Goal: Communication & Community: Participate in discussion

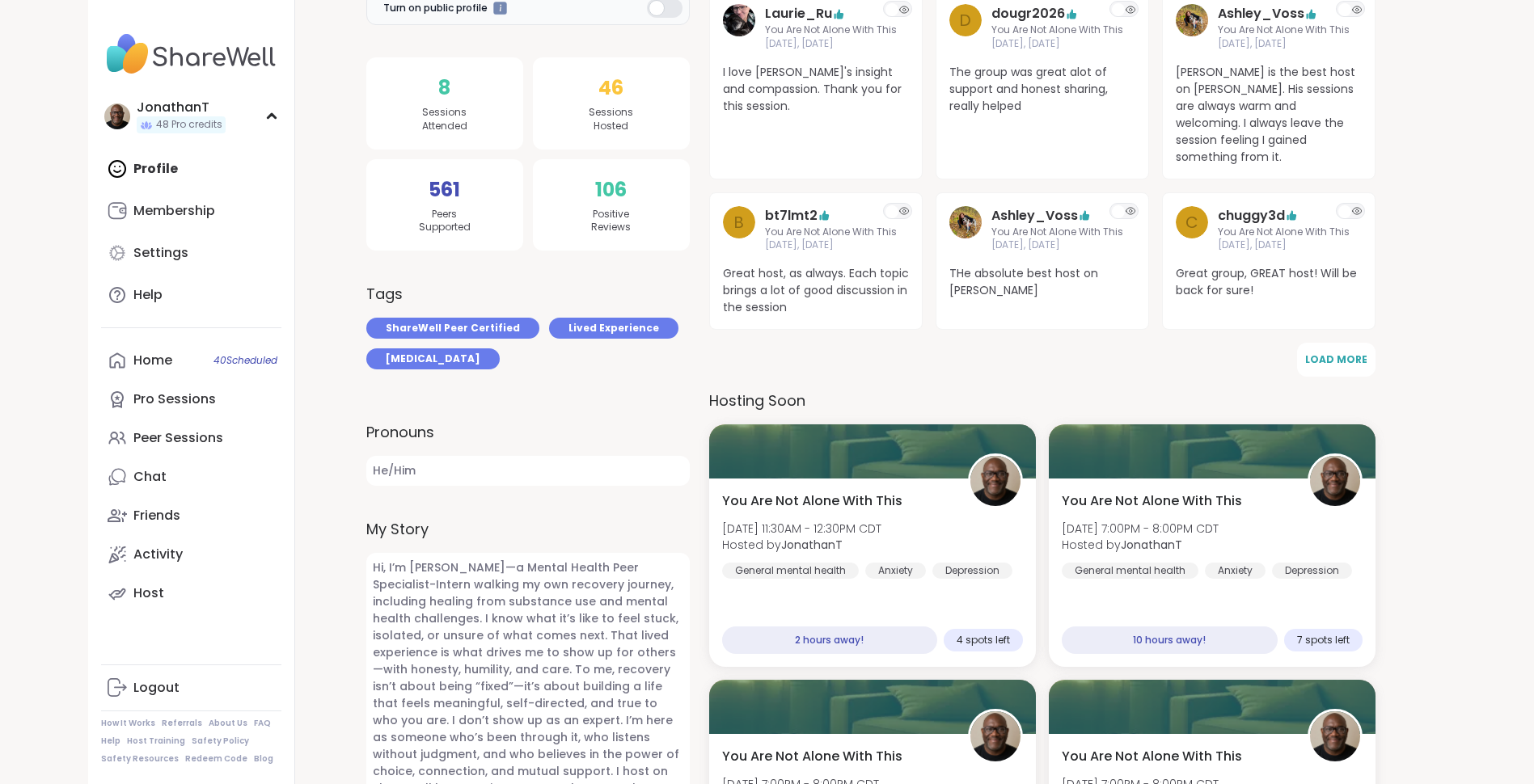
scroll to position [346, 0]
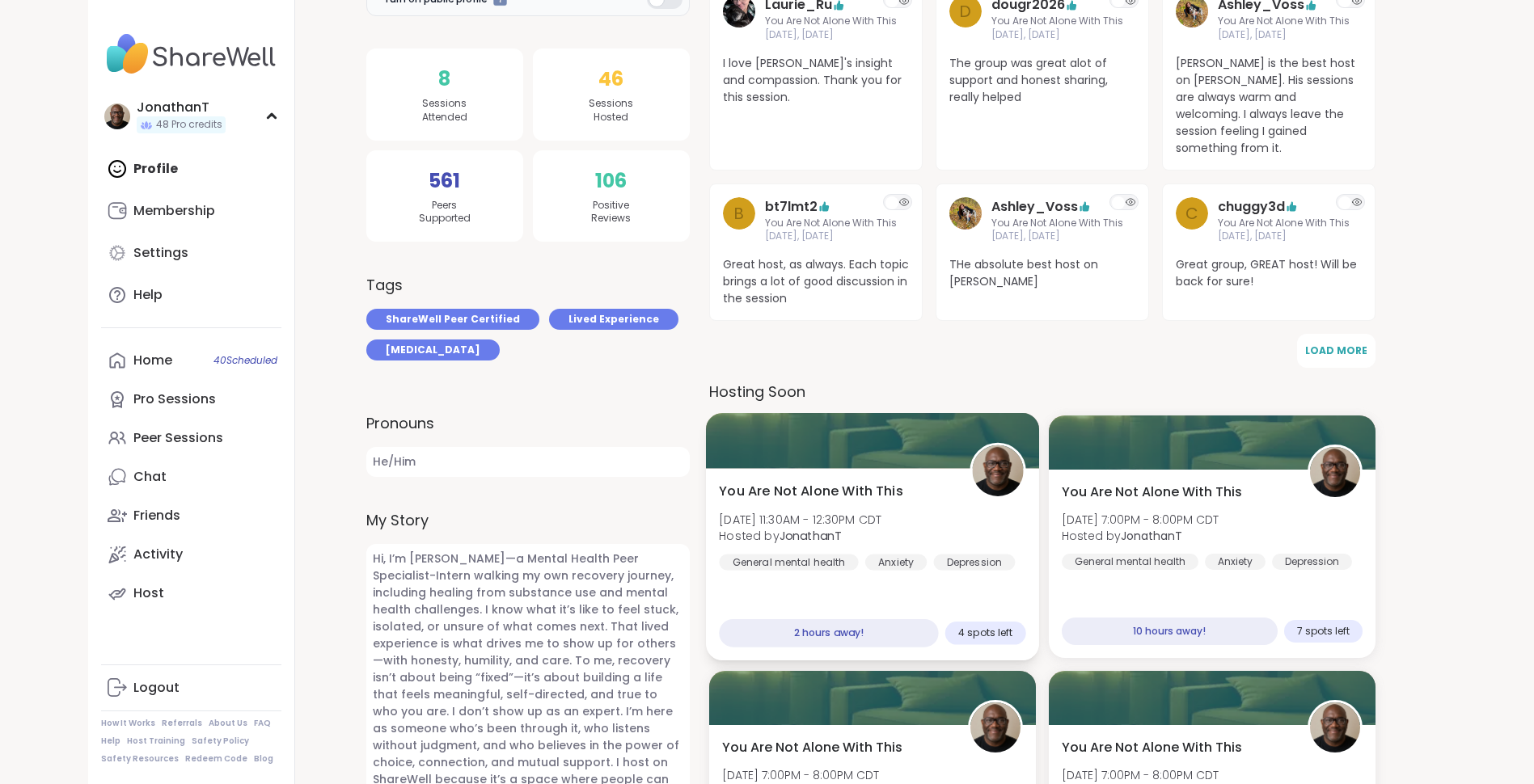
click at [831, 469] on div "You Are Not Alone With This Sun, Sep 07 | 11:30AM - 12:30PM CDT Hosted by Jonat…" at bounding box center [872, 565] width 333 height 192
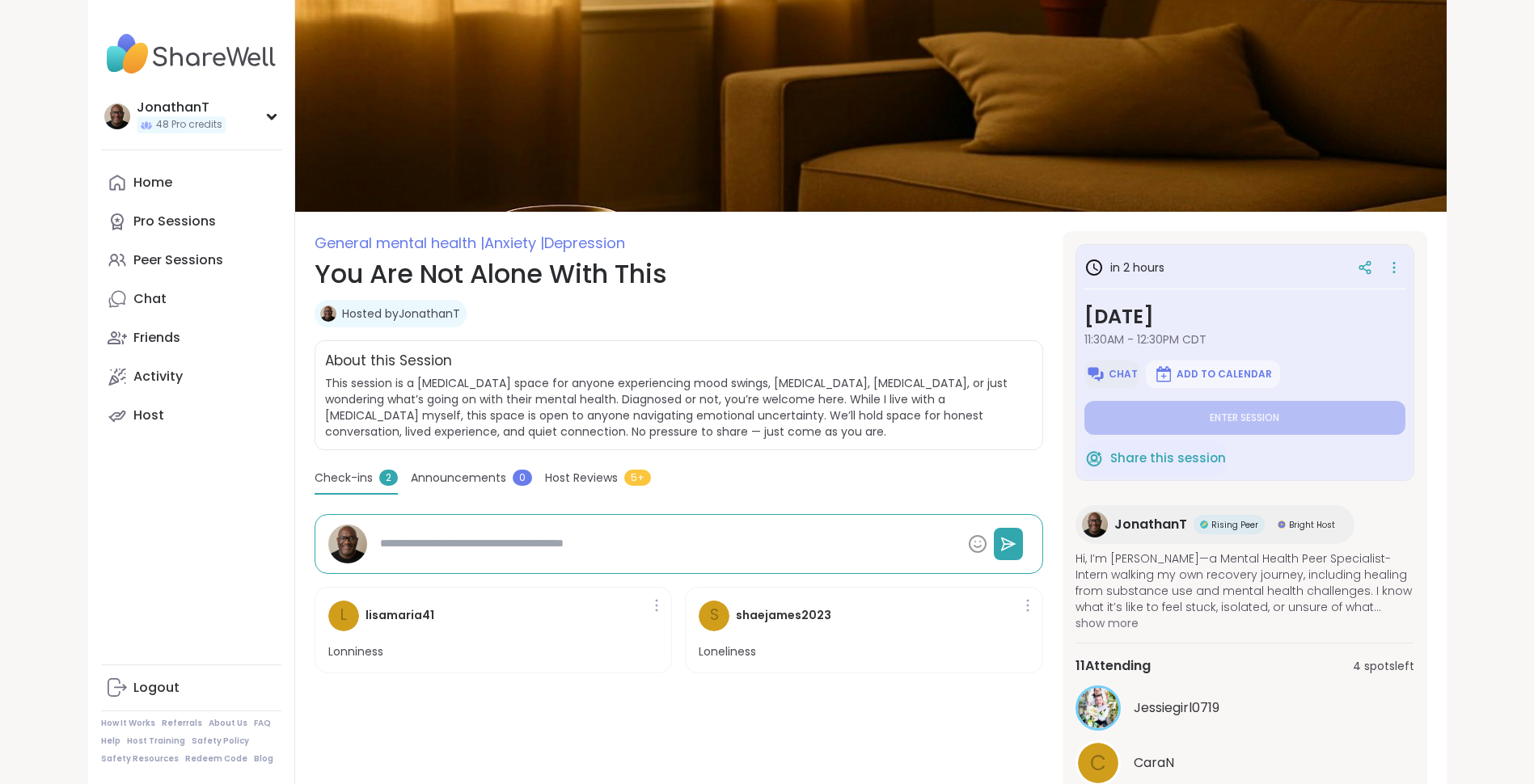
click at [1117, 381] on button "Chat" at bounding box center [1112, 374] width 55 height 27
type textarea "*"
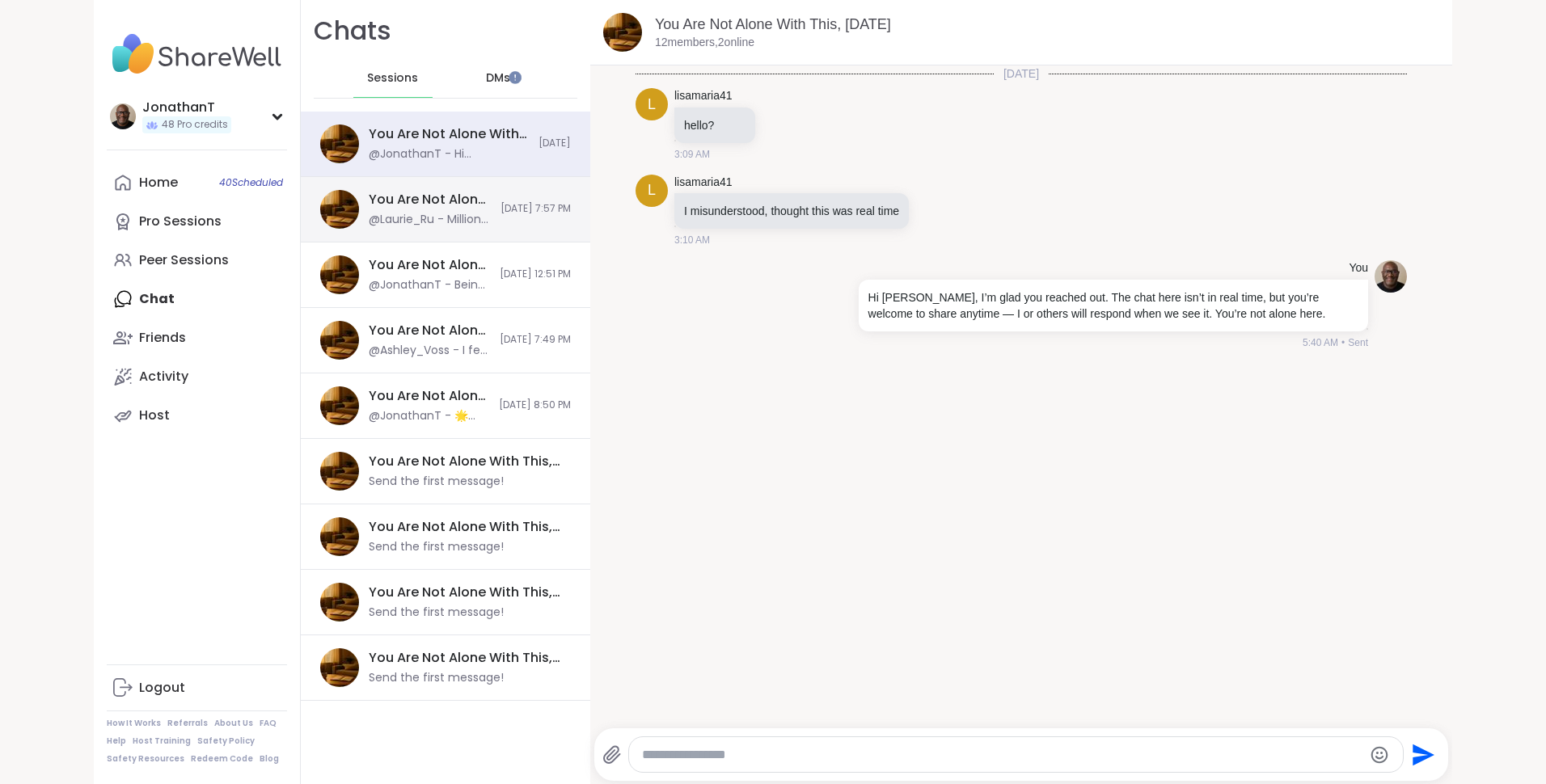
click at [435, 205] on div "You Are Not Alone With This, [DATE]" at bounding box center [429, 199] width 122 height 17
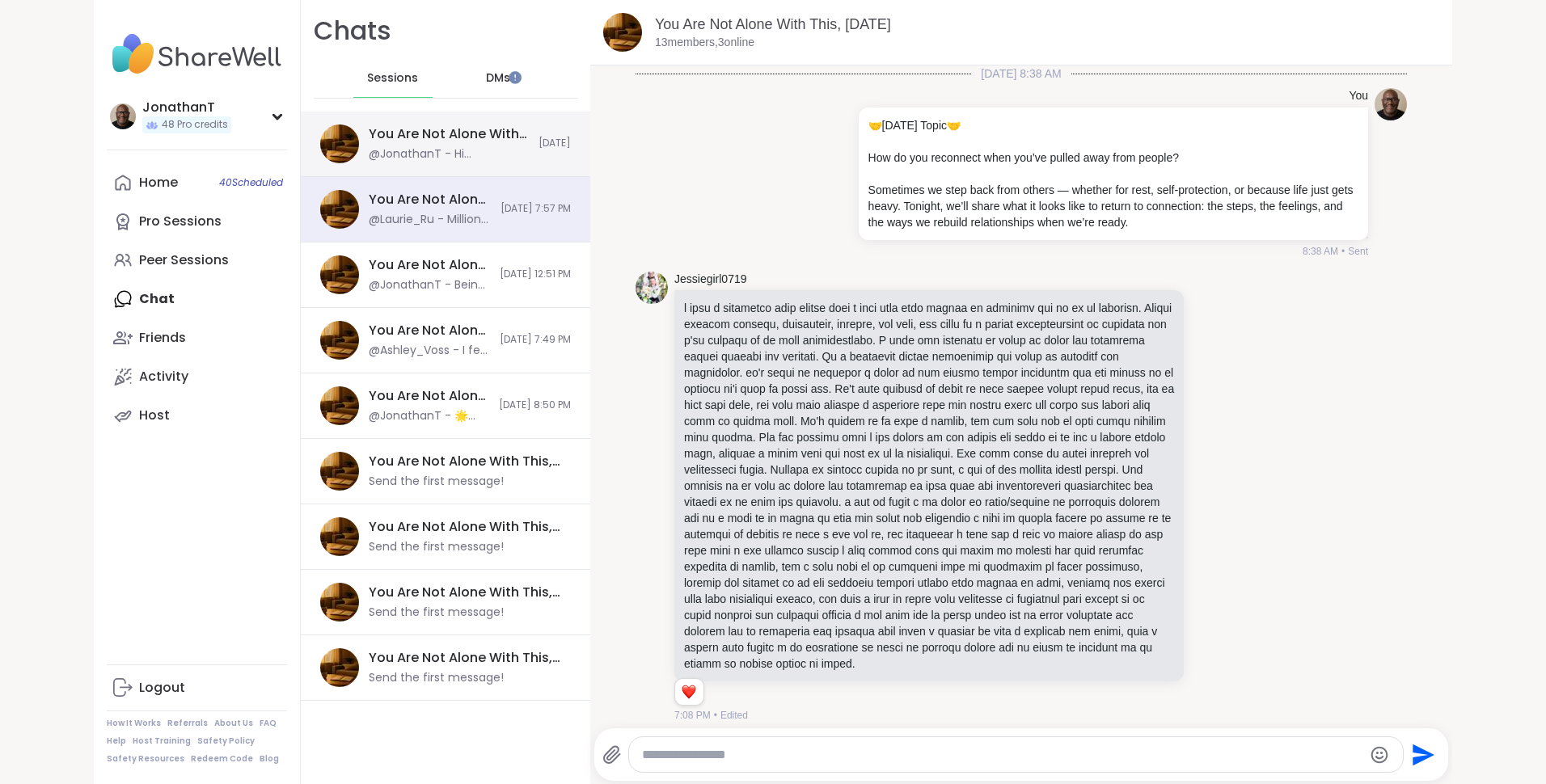
click at [417, 120] on div "You Are Not Alone With This, [DATE] @JonathanT - Hi [PERSON_NAME], I’m glad you…" at bounding box center [445, 144] width 290 height 66
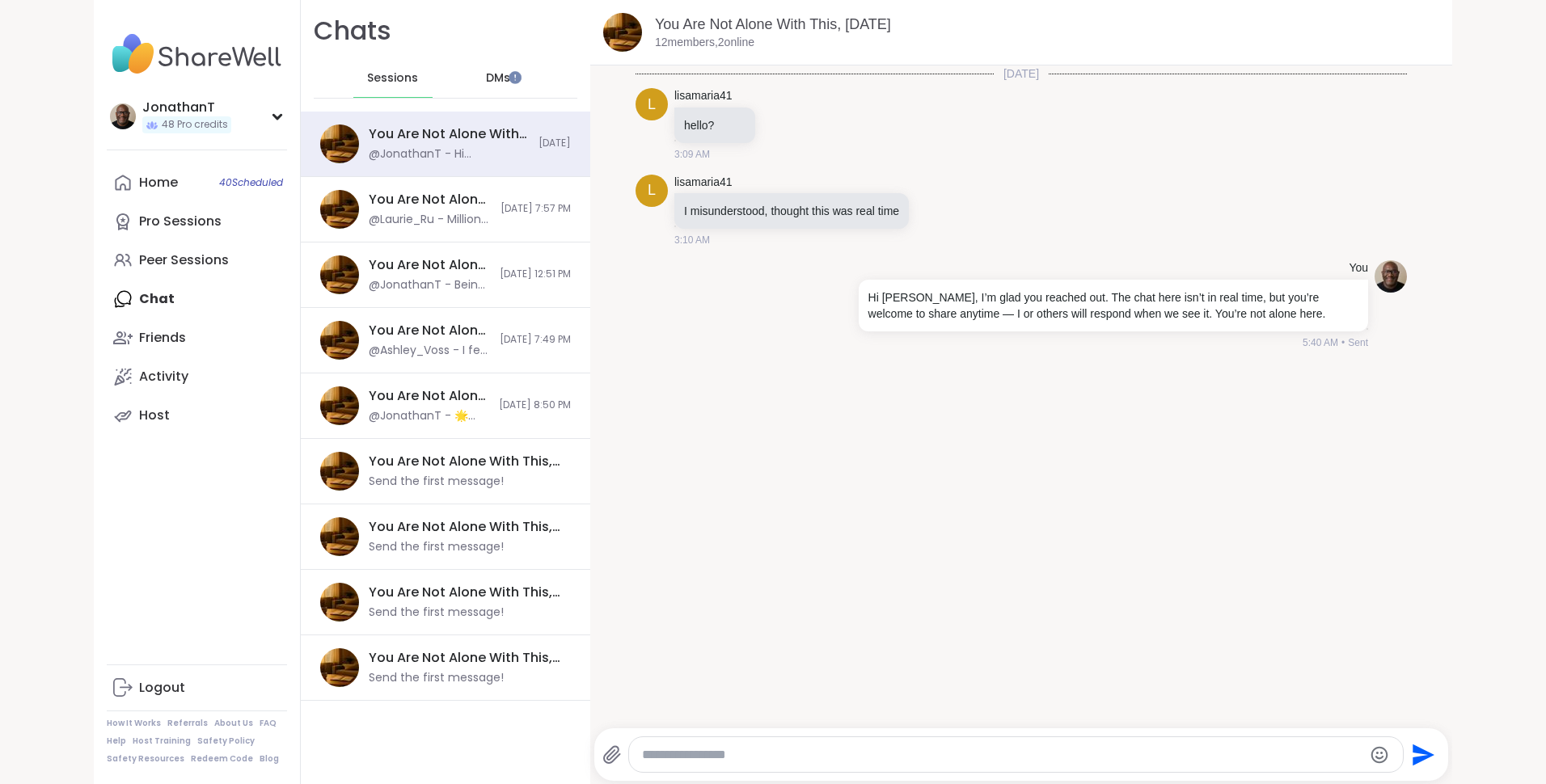
click at [689, 743] on div at bounding box center [1015, 755] width 773 height 35
click at [684, 749] on textarea "Type your message" at bounding box center [1002, 754] width 719 height 16
paste textarea "**********"
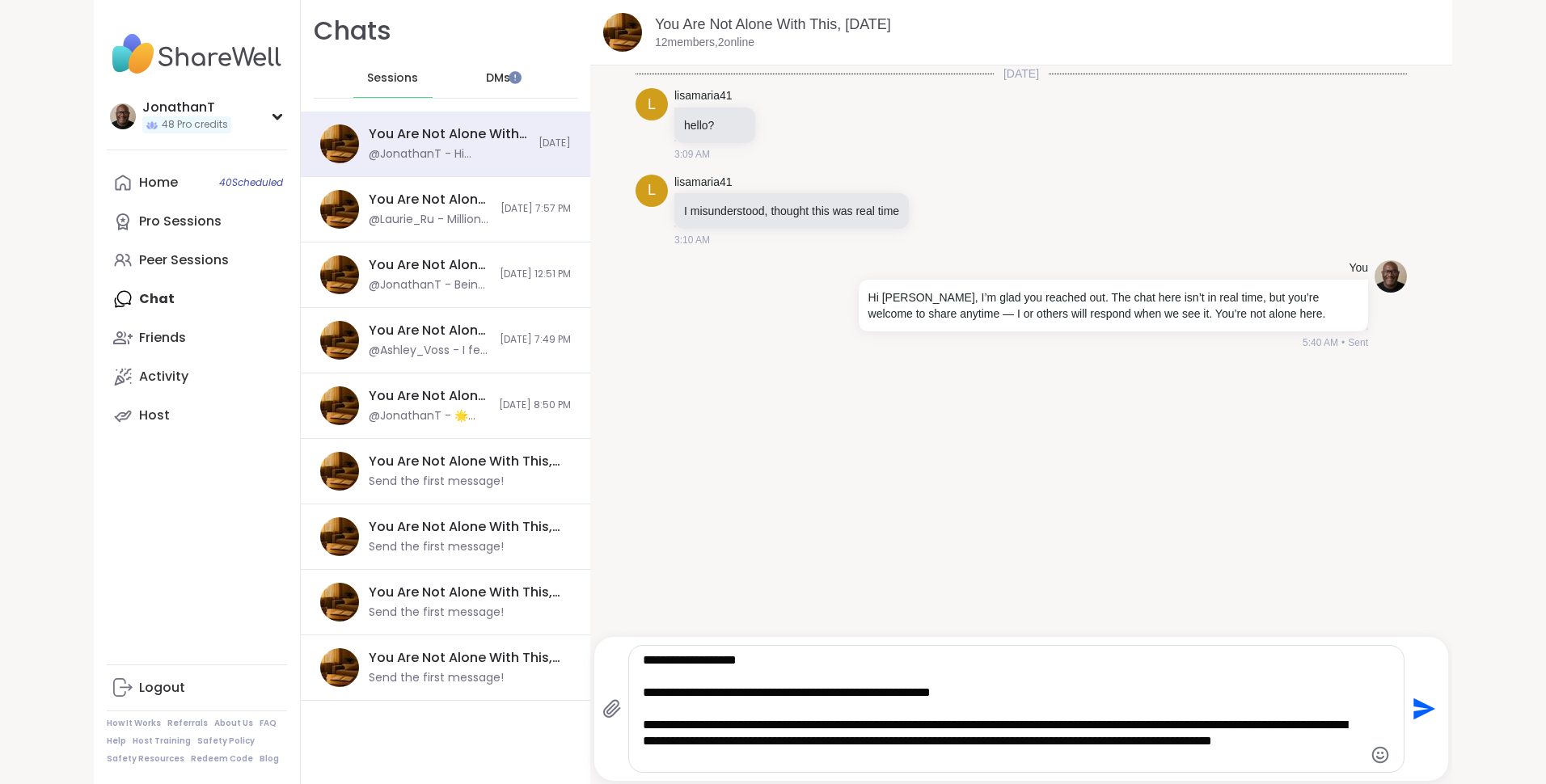
click at [927, 743] on textarea "**********" at bounding box center [1002, 709] width 719 height 113
click at [869, 764] on textarea "**********" at bounding box center [1002, 709] width 719 height 113
type textarea "**********"
click at [1414, 707] on icon "Send" at bounding box center [1424, 709] width 22 height 22
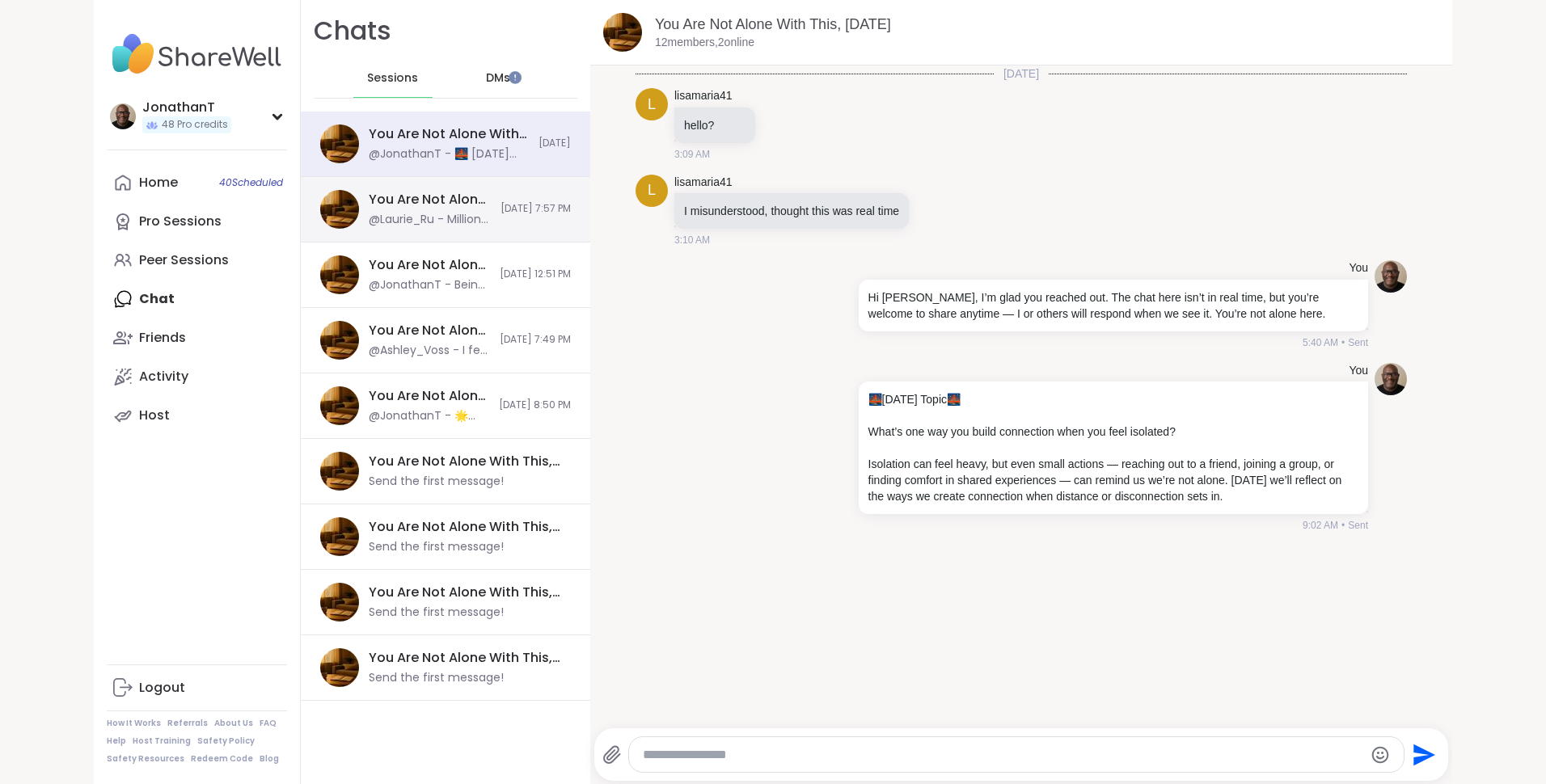
click at [419, 212] on div "@Laurie_Ru - Millions of people experience hurt every day. [PERSON_NAME]'re no …" at bounding box center [429, 219] width 122 height 16
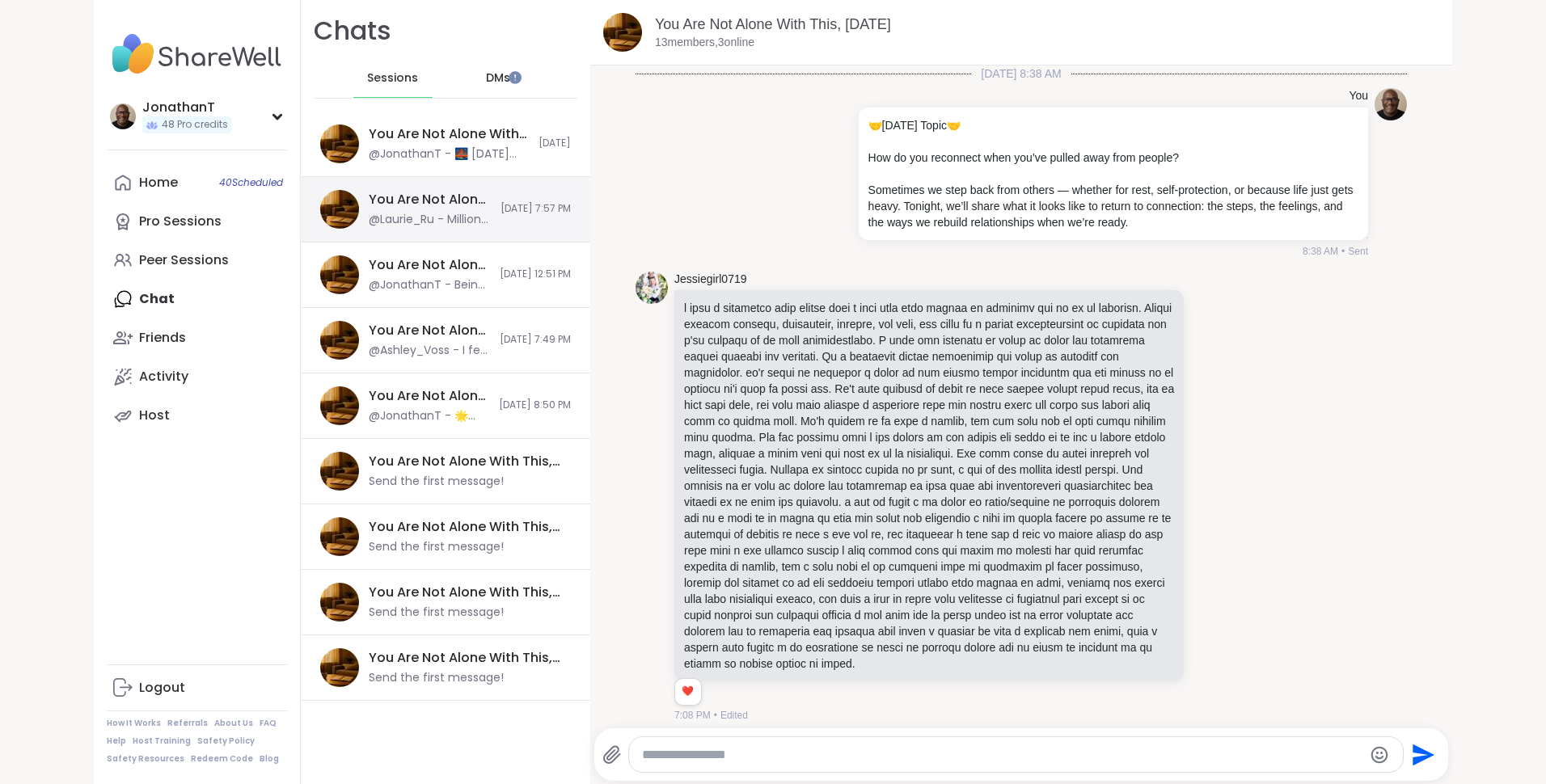
scroll to position [6522, 0]
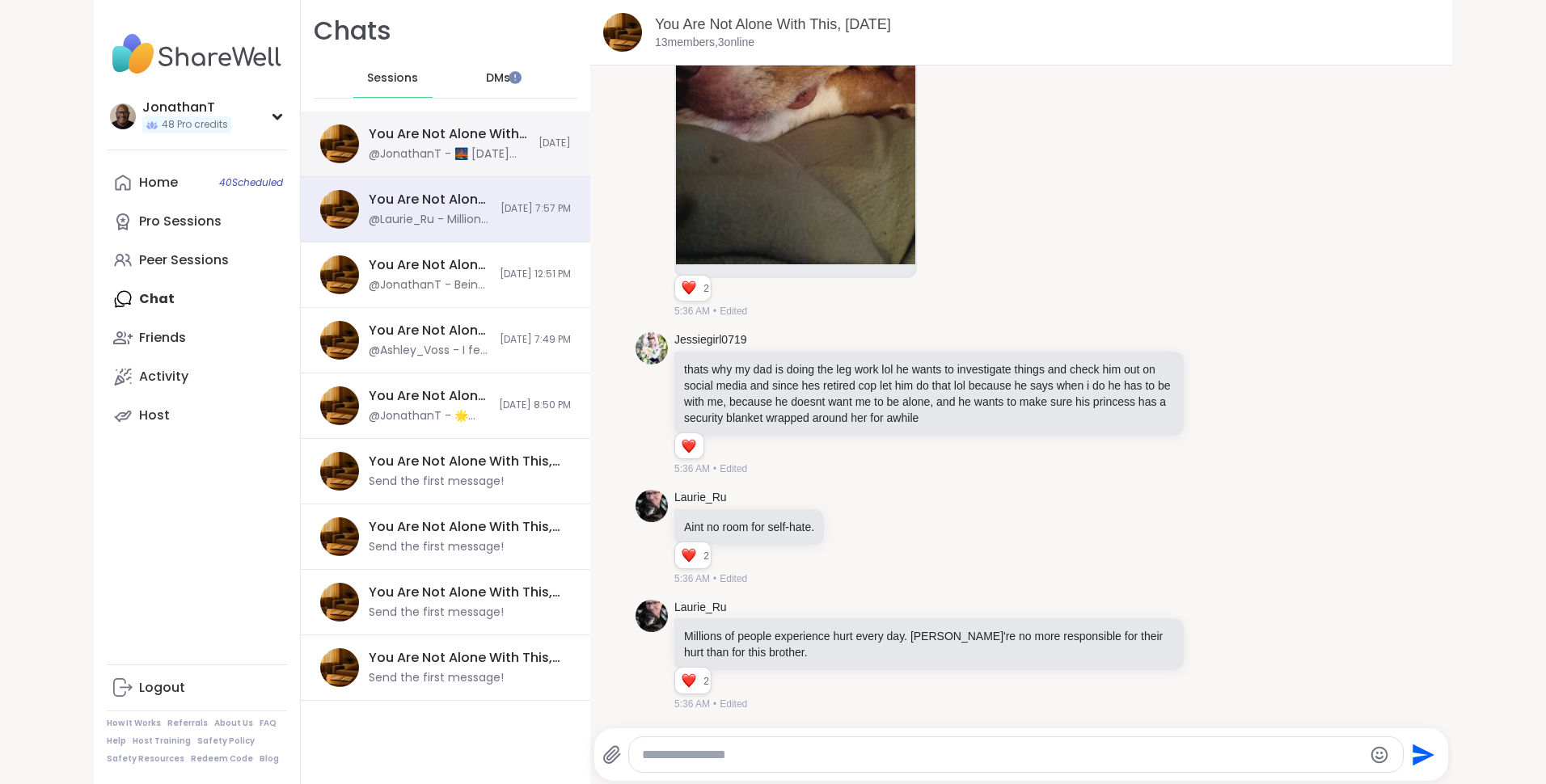
click at [451, 150] on div "@JonathanT - 🌉 [DATE] Topic 🌉 What’s one way you build connection when you feel…" at bounding box center [448, 153] width 160 height 16
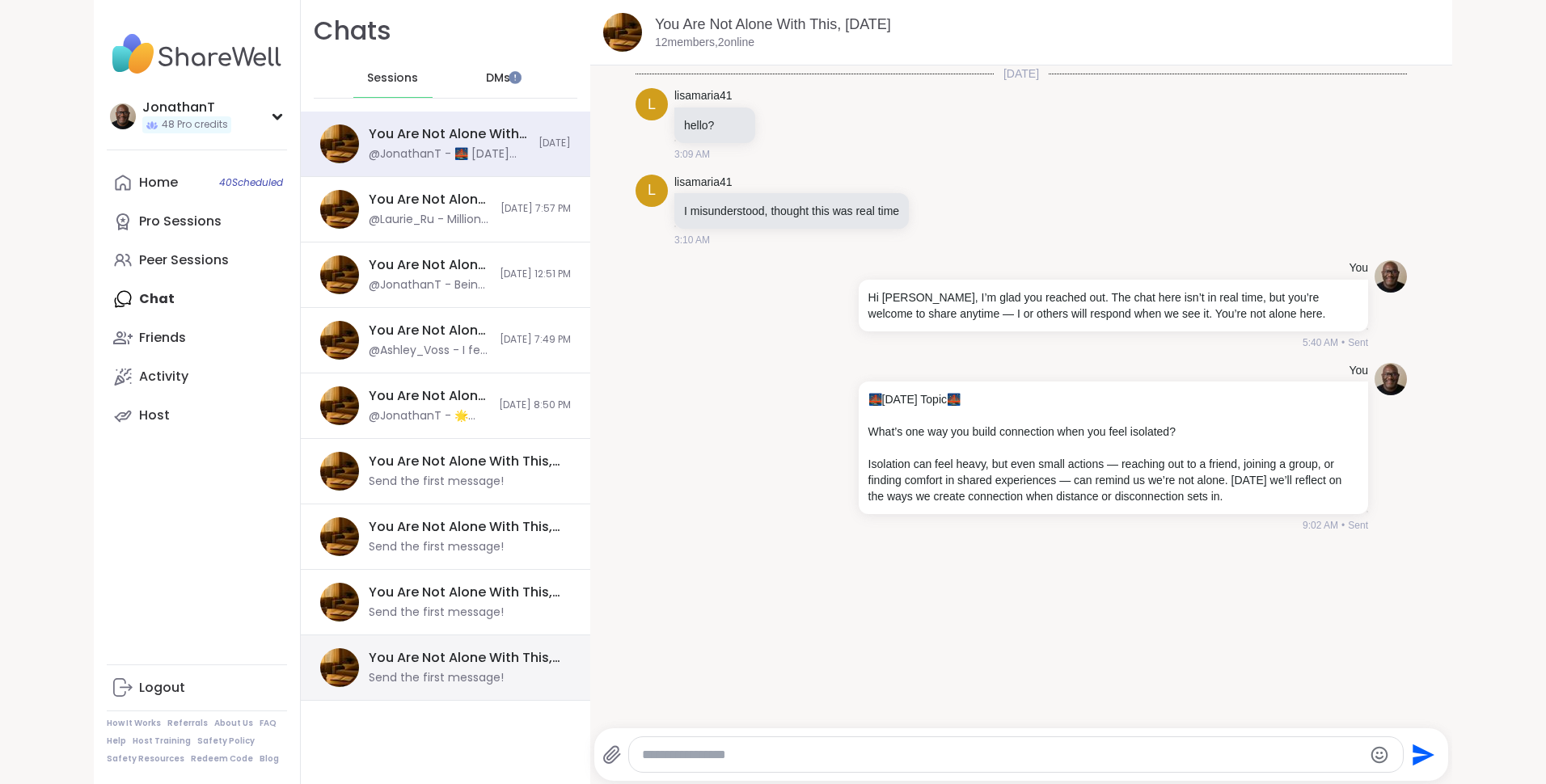
click at [464, 684] on div "Send the first message!" at bounding box center [436, 678] width 135 height 16
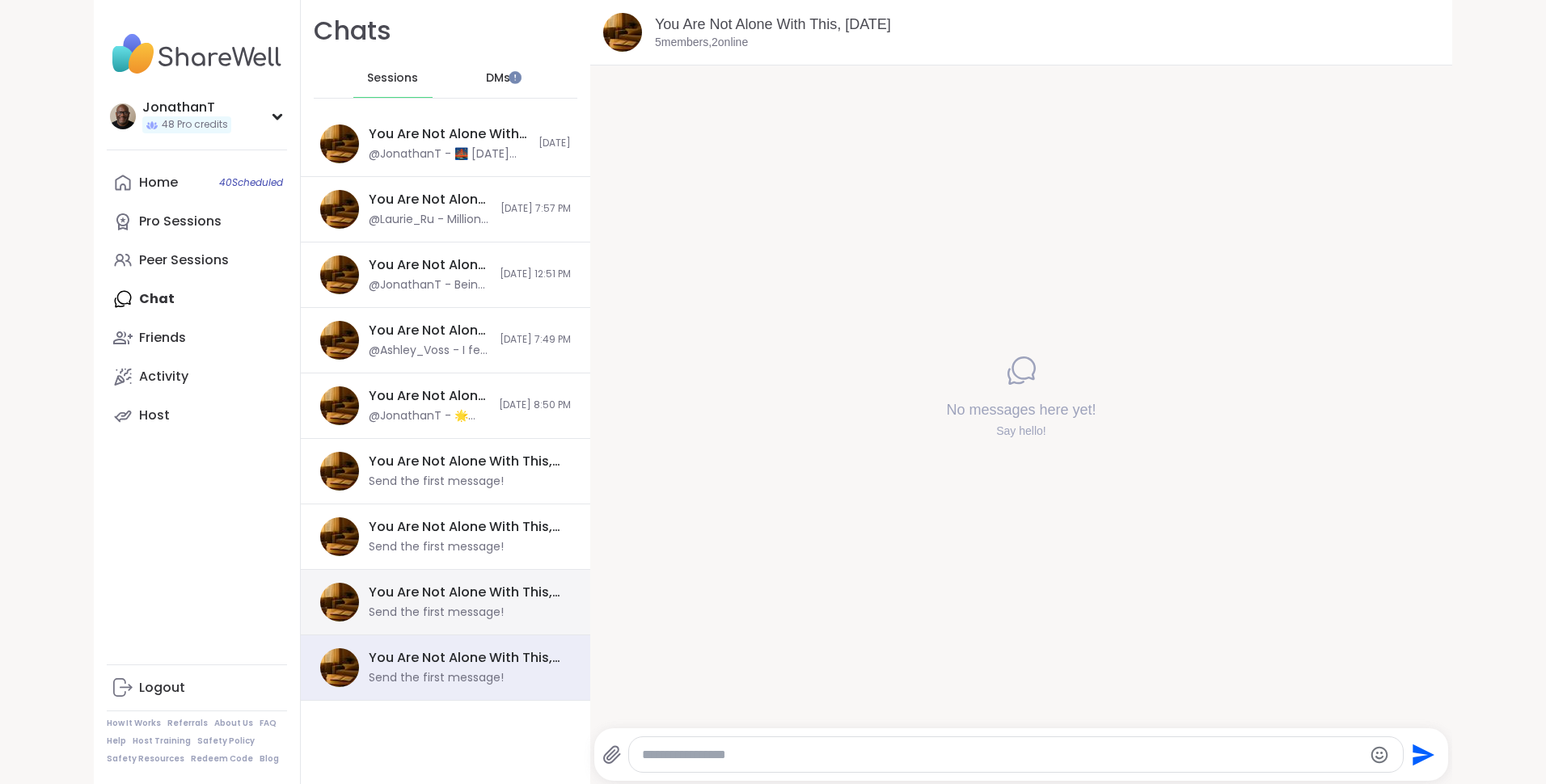
click at [466, 600] on div "You Are Not Alone With This, [DATE]" at bounding box center [465, 592] width 193 height 17
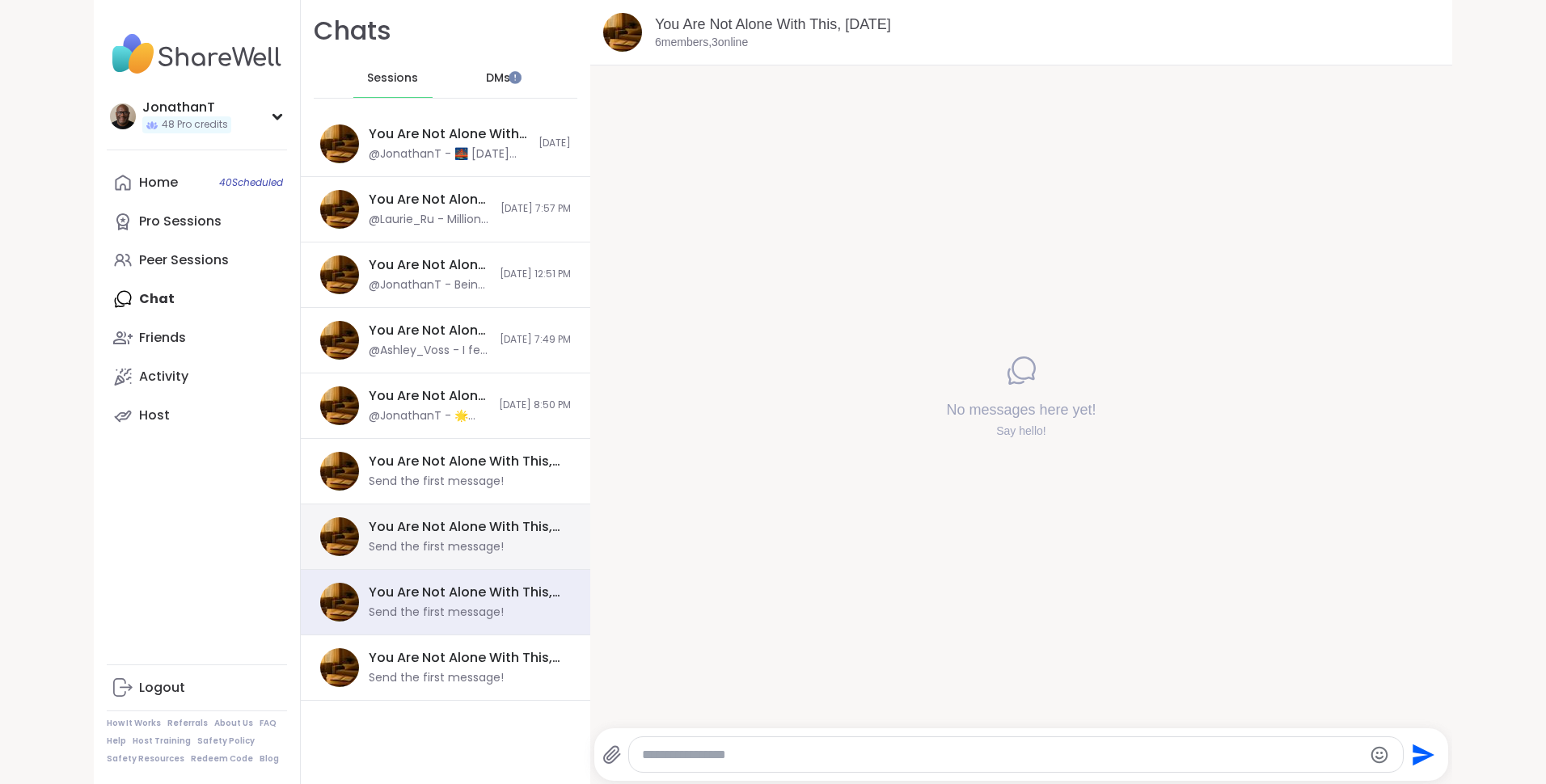
click at [459, 530] on div "You Are Not Alone With This, [DATE]" at bounding box center [465, 527] width 193 height 17
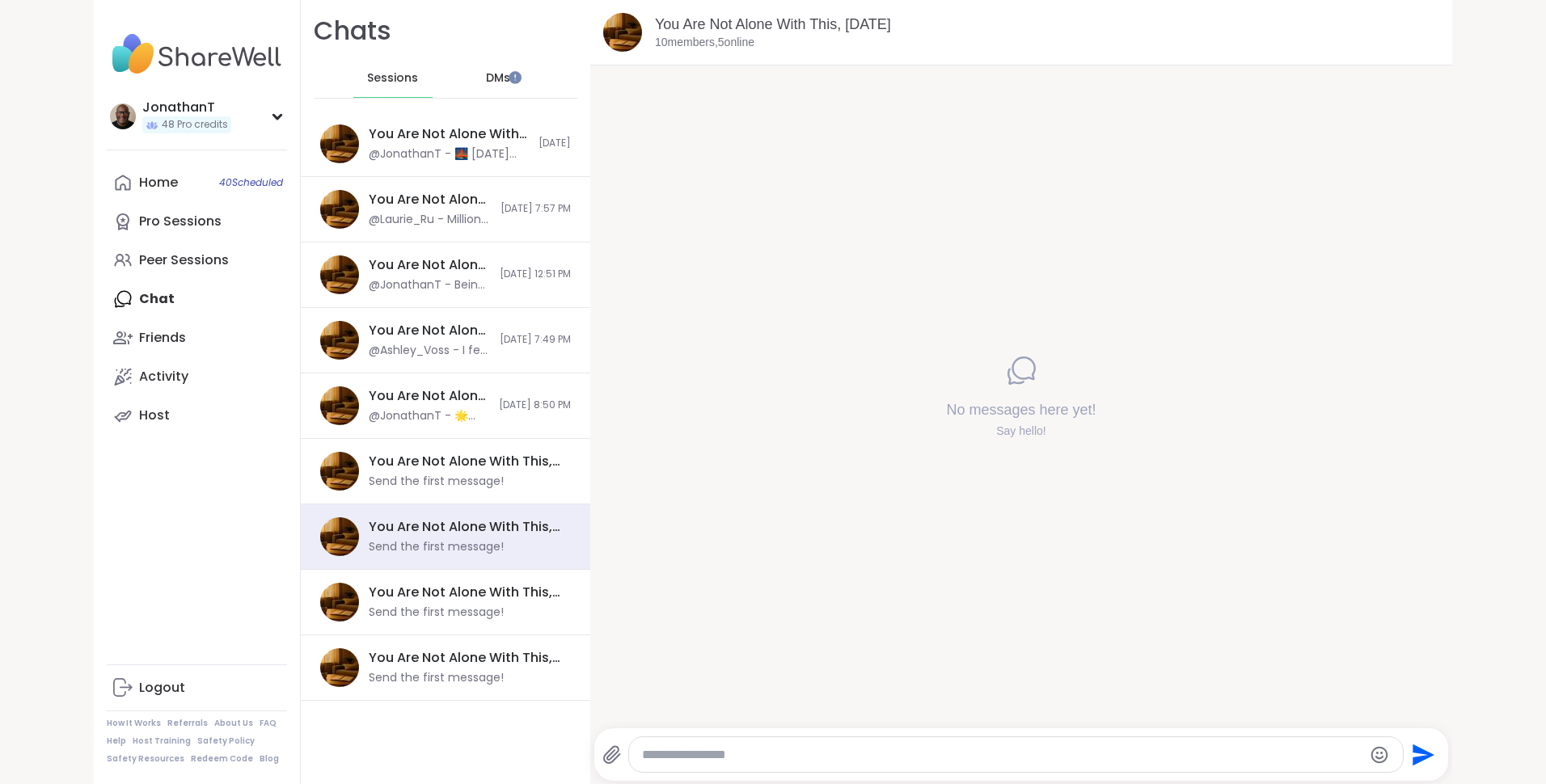
click at [671, 757] on textarea "Type your message" at bounding box center [1002, 754] width 719 height 16
click at [749, 20] on link "You Are Not Alone With This, [DATE]" at bounding box center [773, 23] width 236 height 16
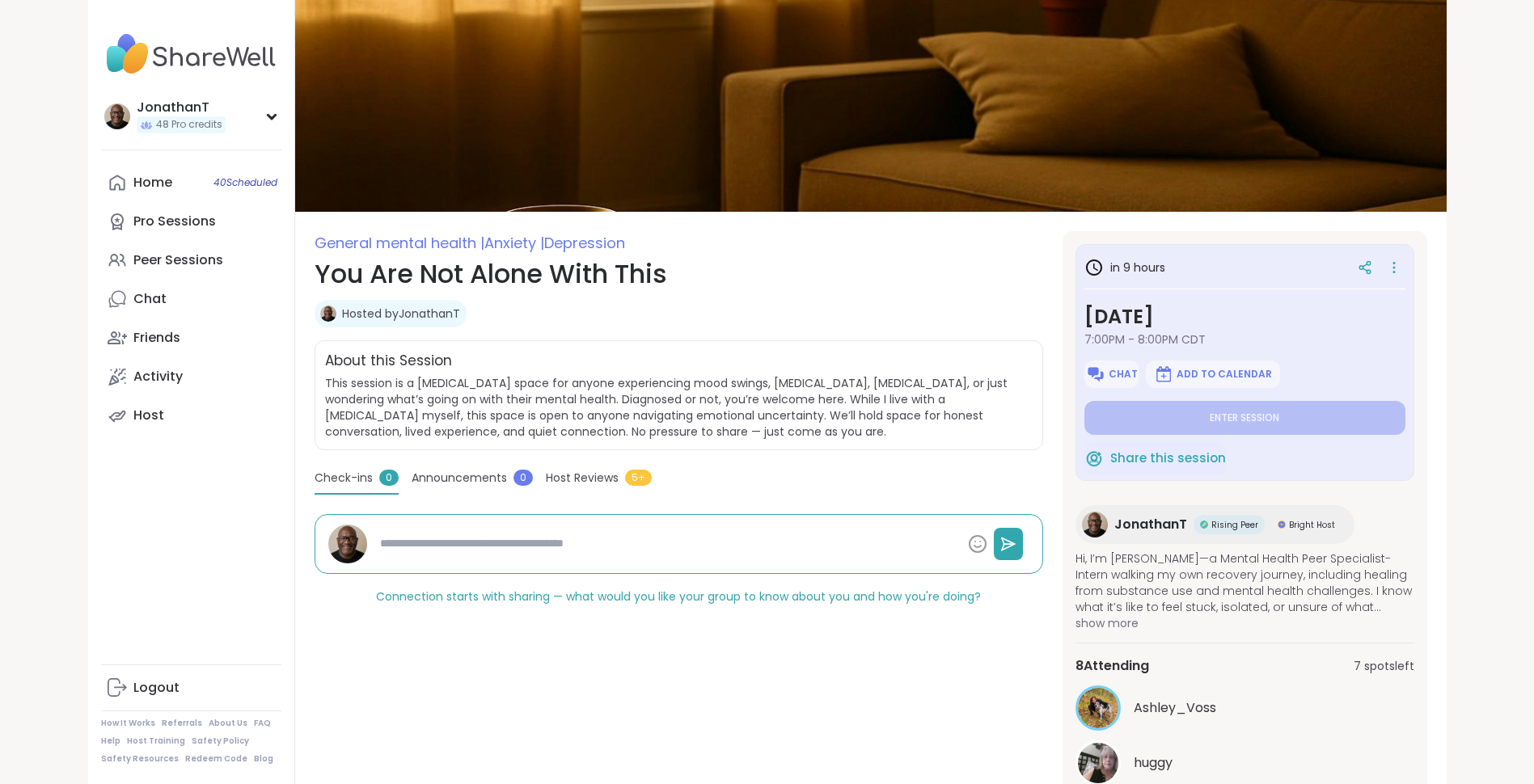
type textarea "*"
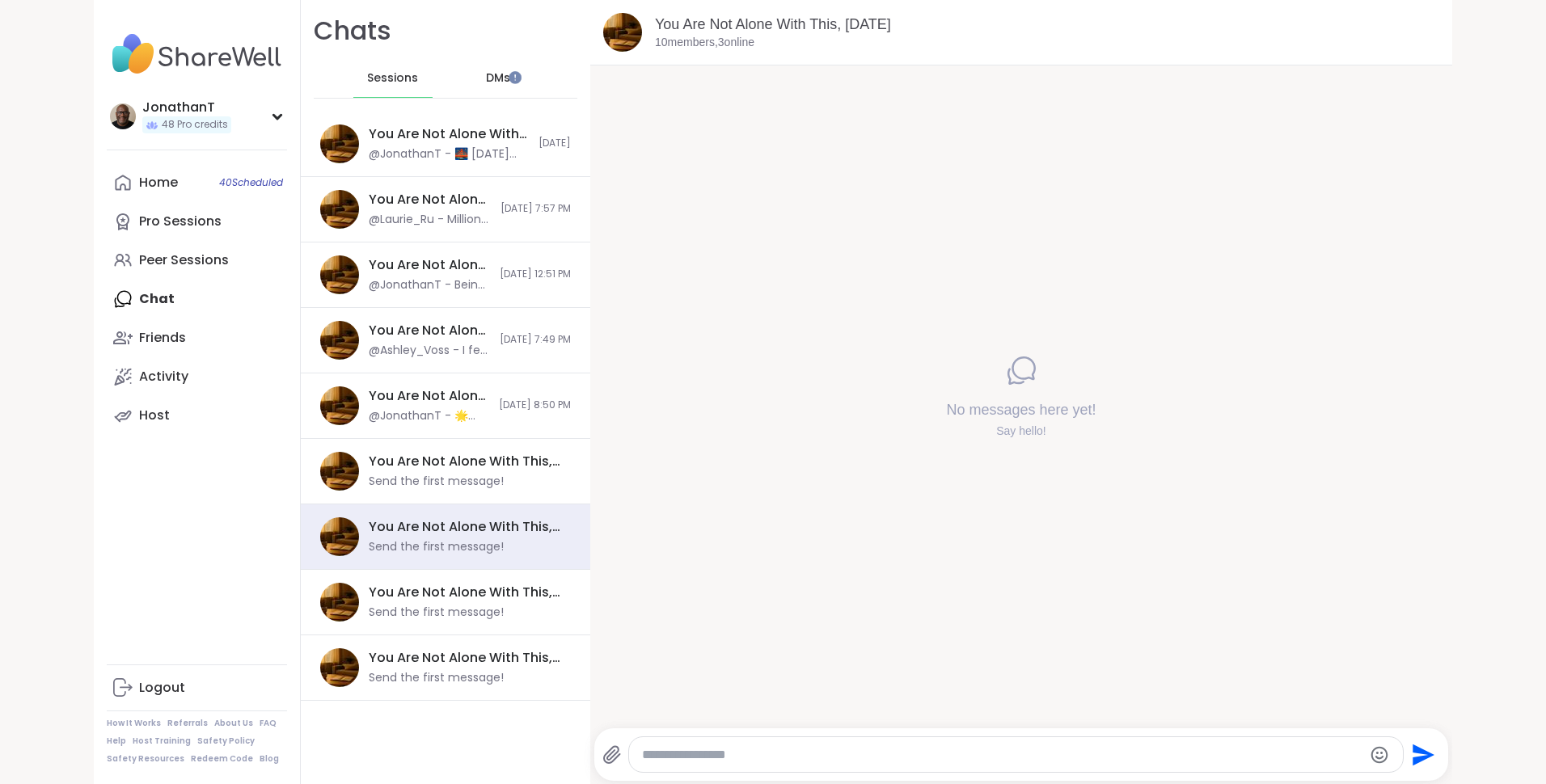
click at [806, 747] on textarea "Type your message" at bounding box center [1002, 754] width 719 height 16
paste textarea "**********"
type textarea "**********"
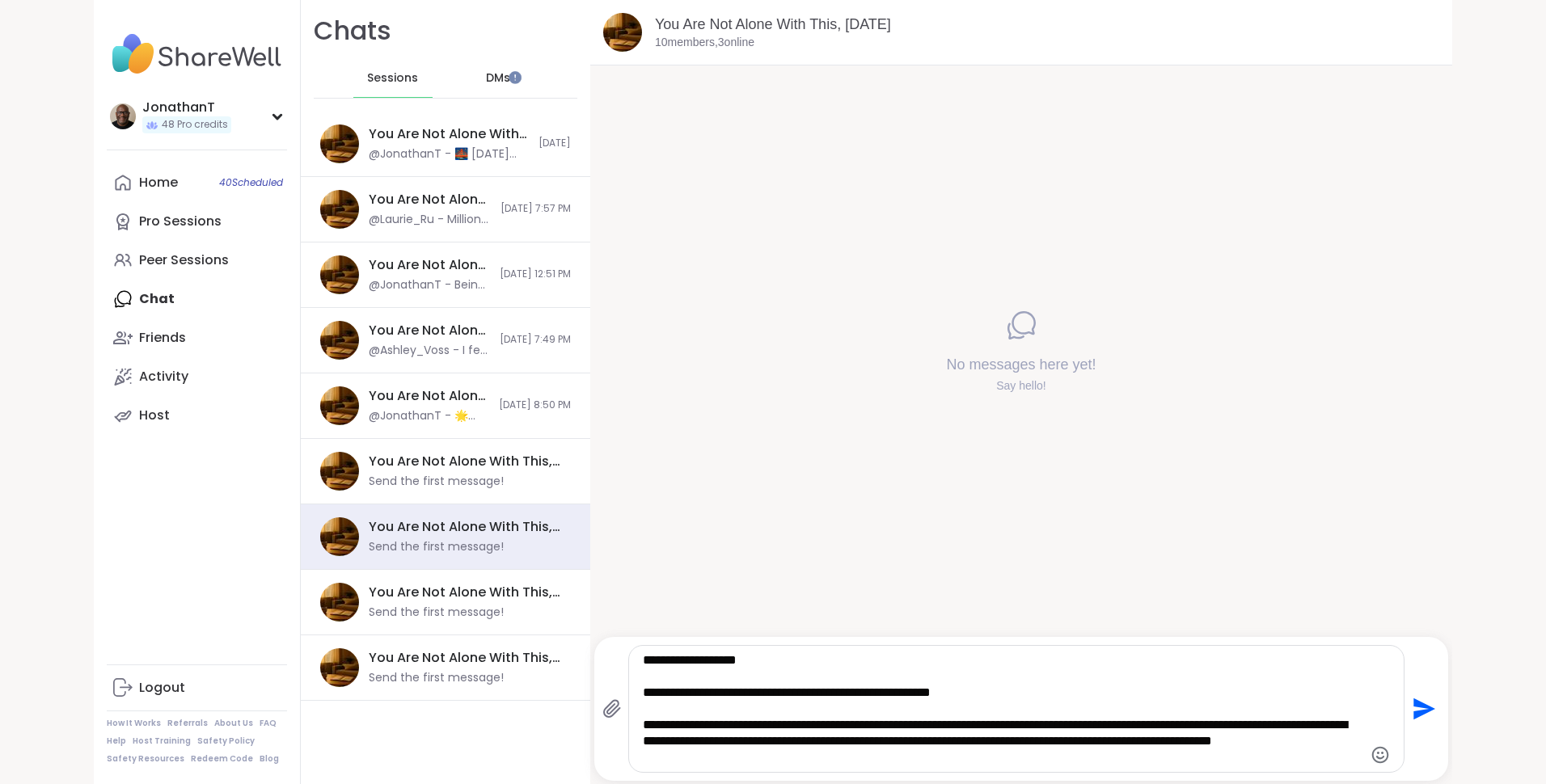
click at [1417, 713] on icon "Send" at bounding box center [1424, 709] width 22 height 22
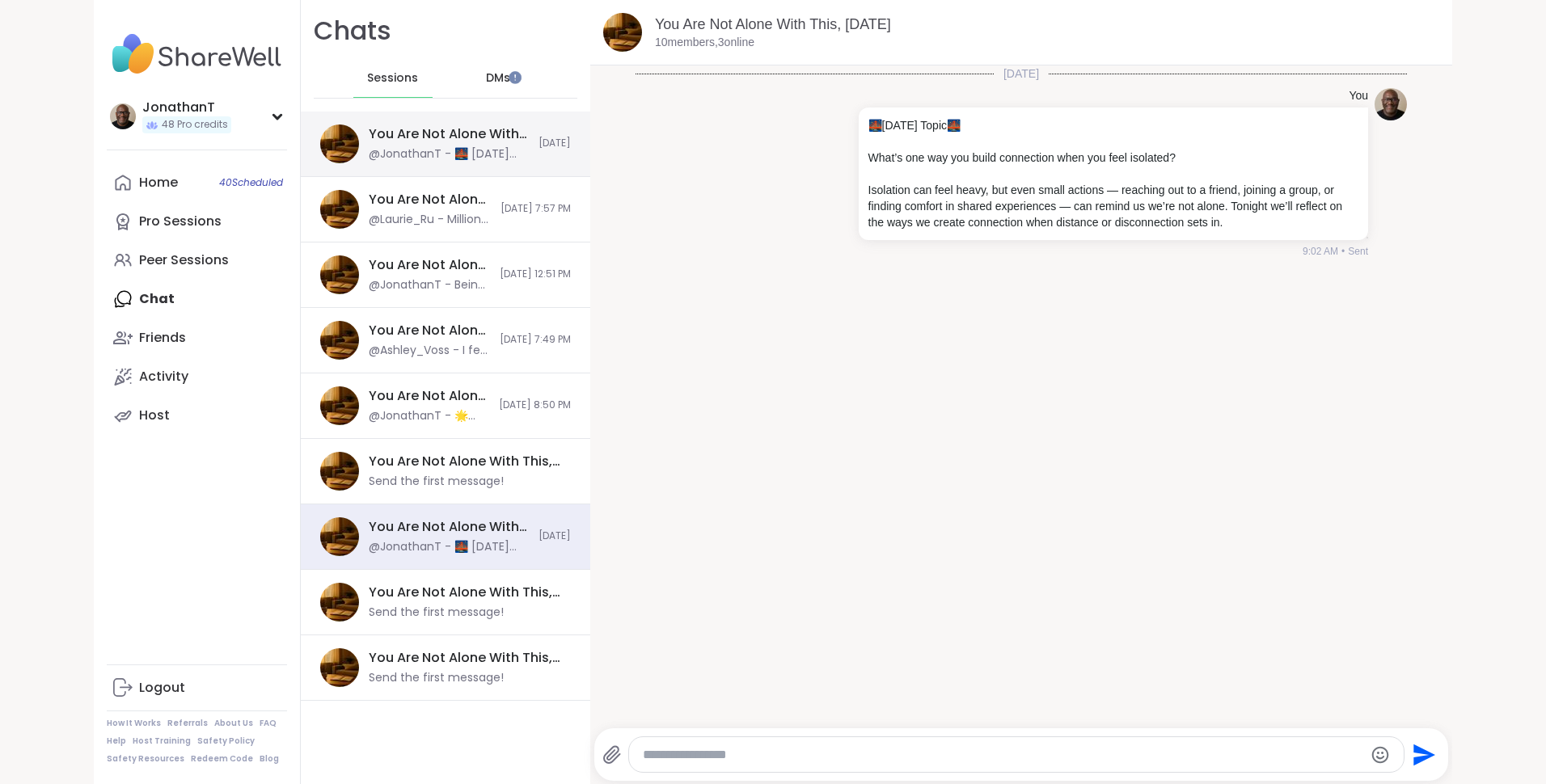
click at [446, 156] on div "@JonathanT - 🌉 [DATE] Topic 🌉 What’s one way you build connection when you feel…" at bounding box center [448, 153] width 160 height 16
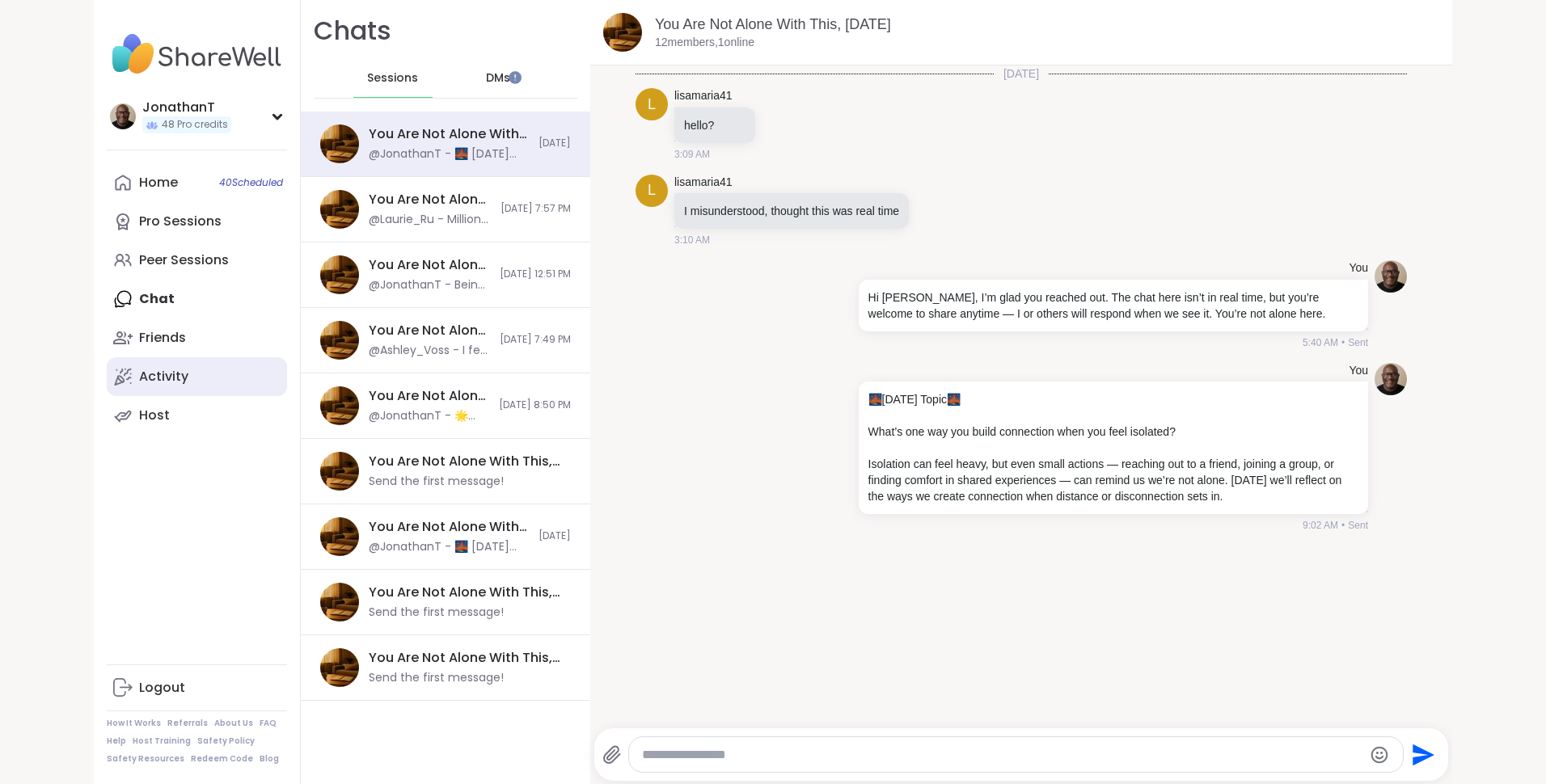
click at [178, 366] on link "Activity" at bounding box center [197, 377] width 180 height 39
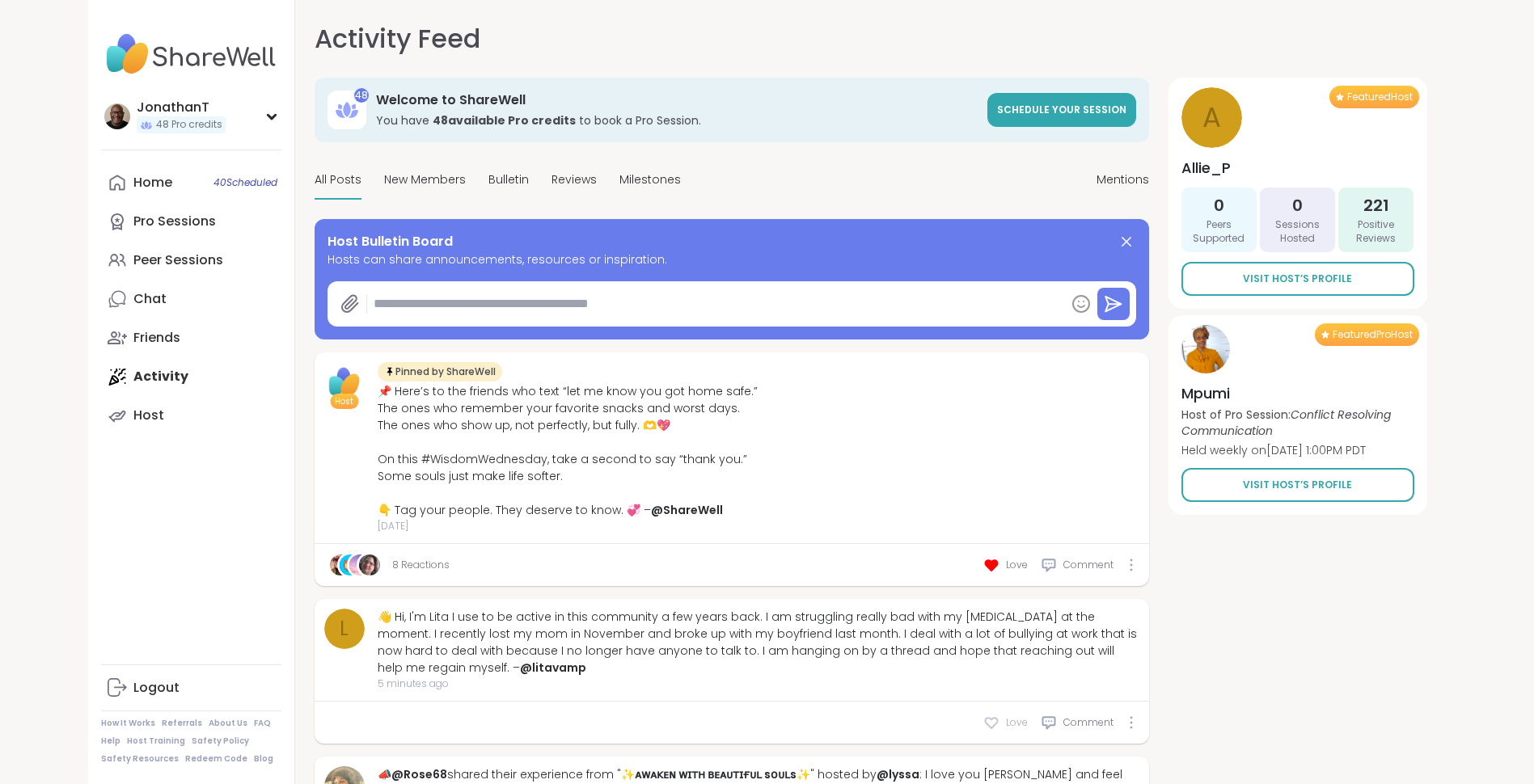
click at [988, 723] on icon at bounding box center [991, 723] width 12 height 11
type textarea "*"
click at [706, 616] on div "👋 Hi, I'm Lita I use to be active in this community a few years back. I am stru…" at bounding box center [759, 643] width 762 height 68
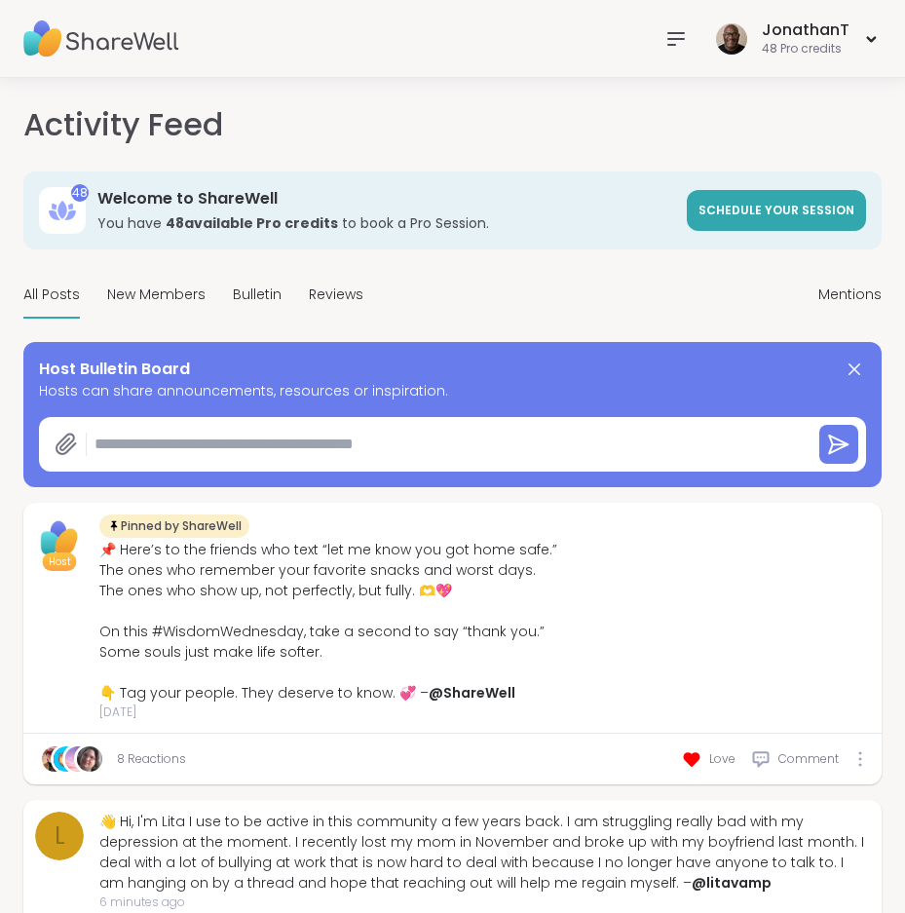
type textarea "*"
